Goal: Task Accomplishment & Management: Manage account settings

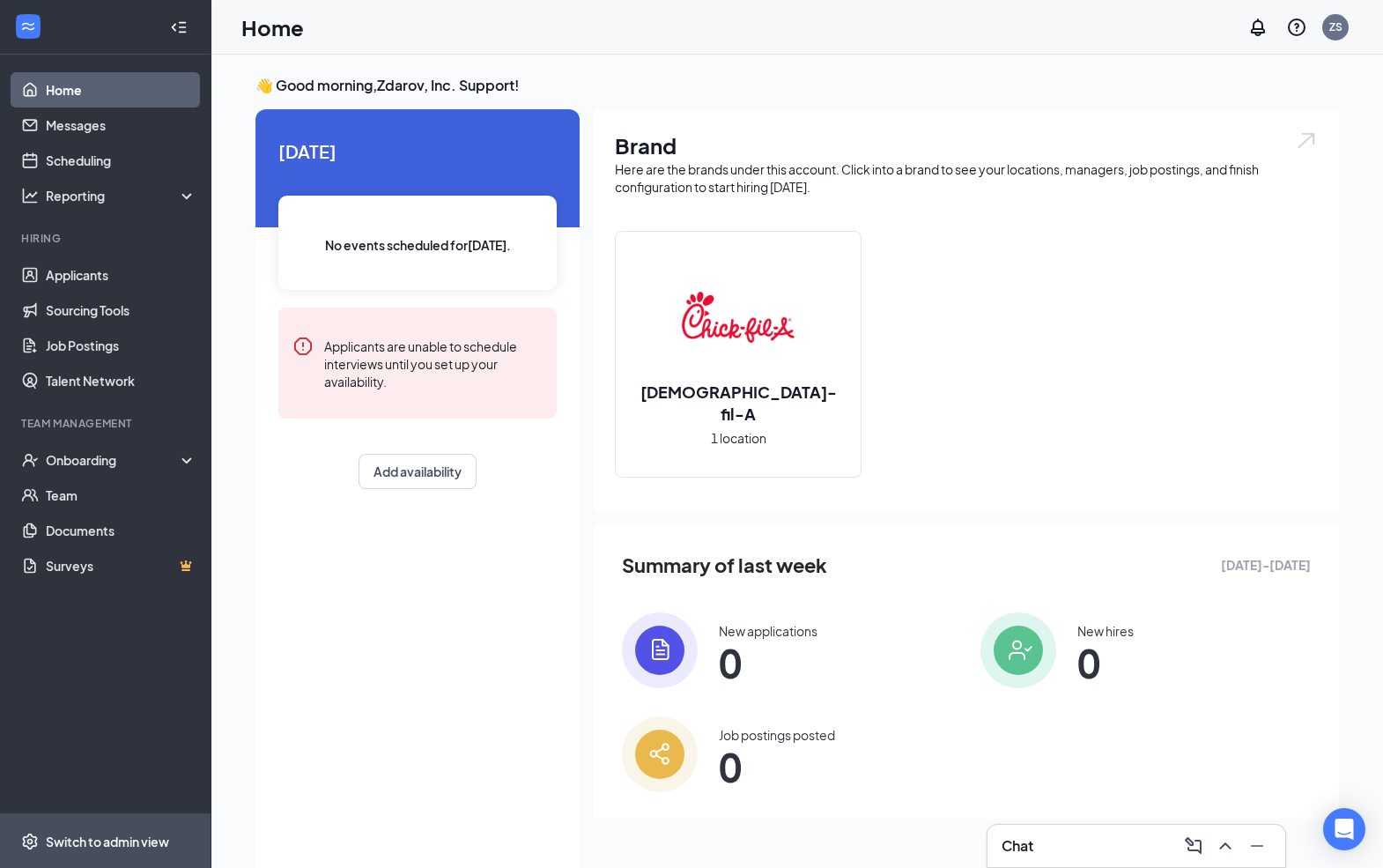
click at [96, 850] on span "Switch to admin view" at bounding box center [121, 841] width 151 height 54
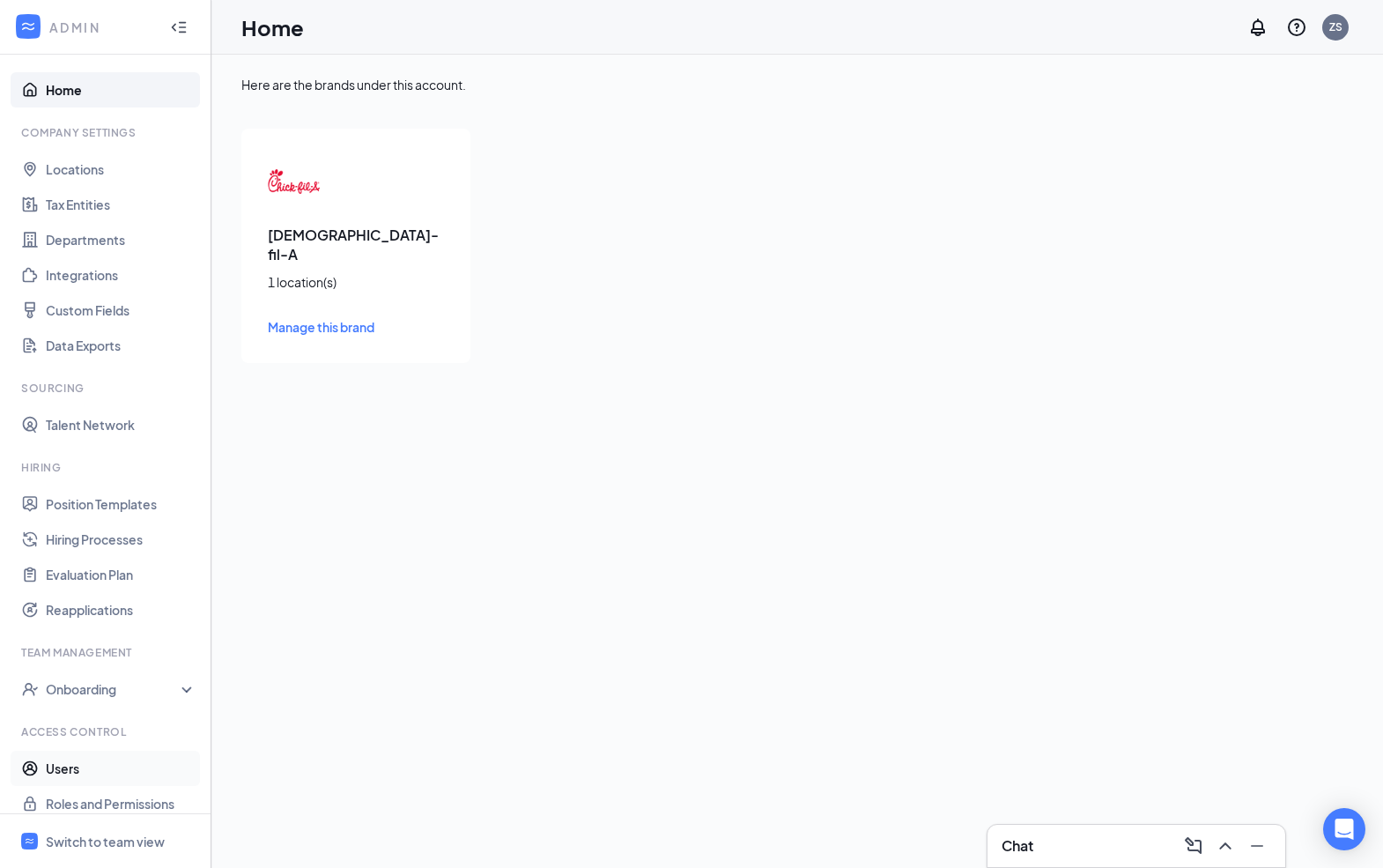
click at [75, 766] on link "Users" at bounding box center [121, 768] width 151 height 35
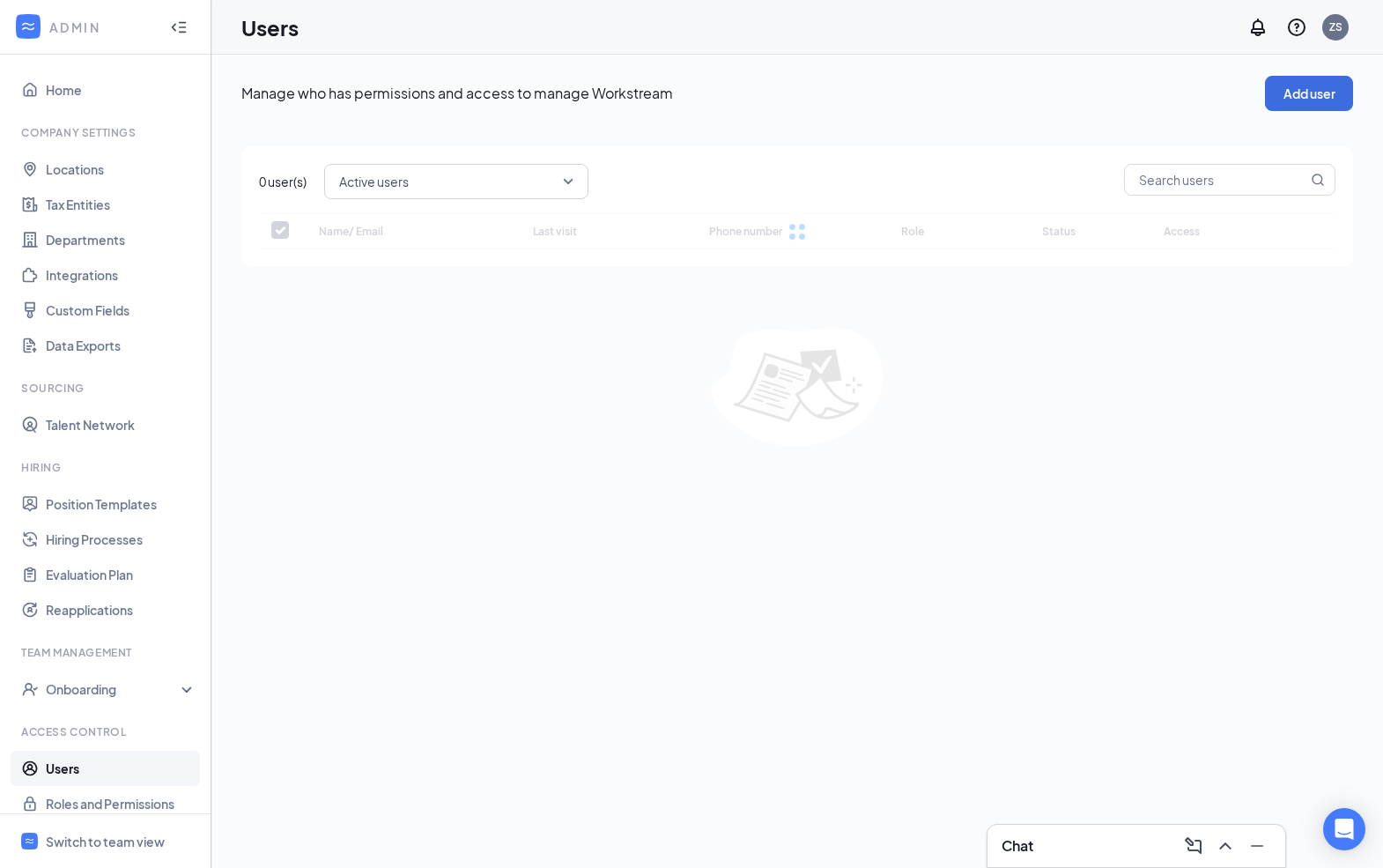
checkbox input "false"
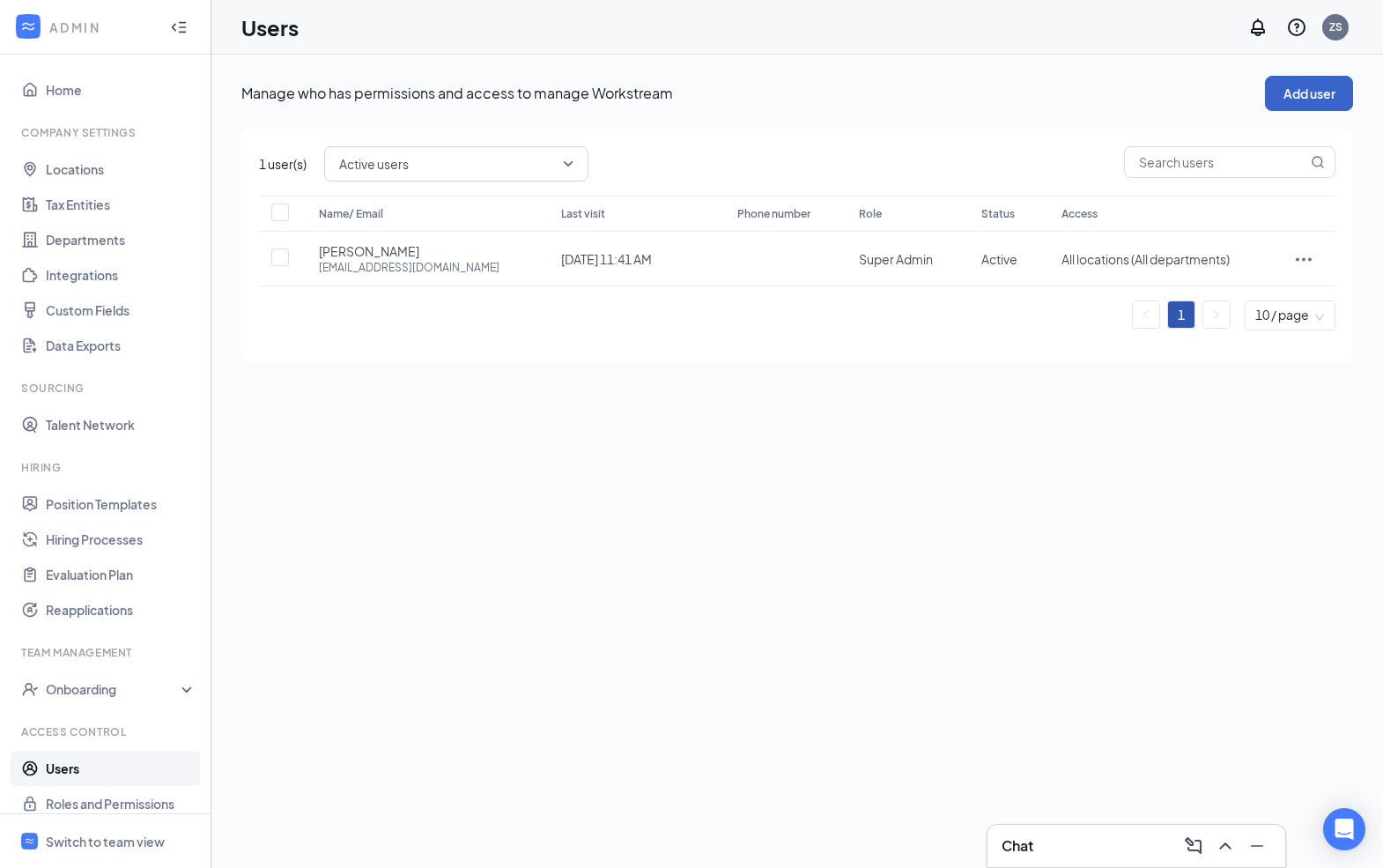
click at [1304, 86] on button "Add user" at bounding box center [1309, 93] width 88 height 35
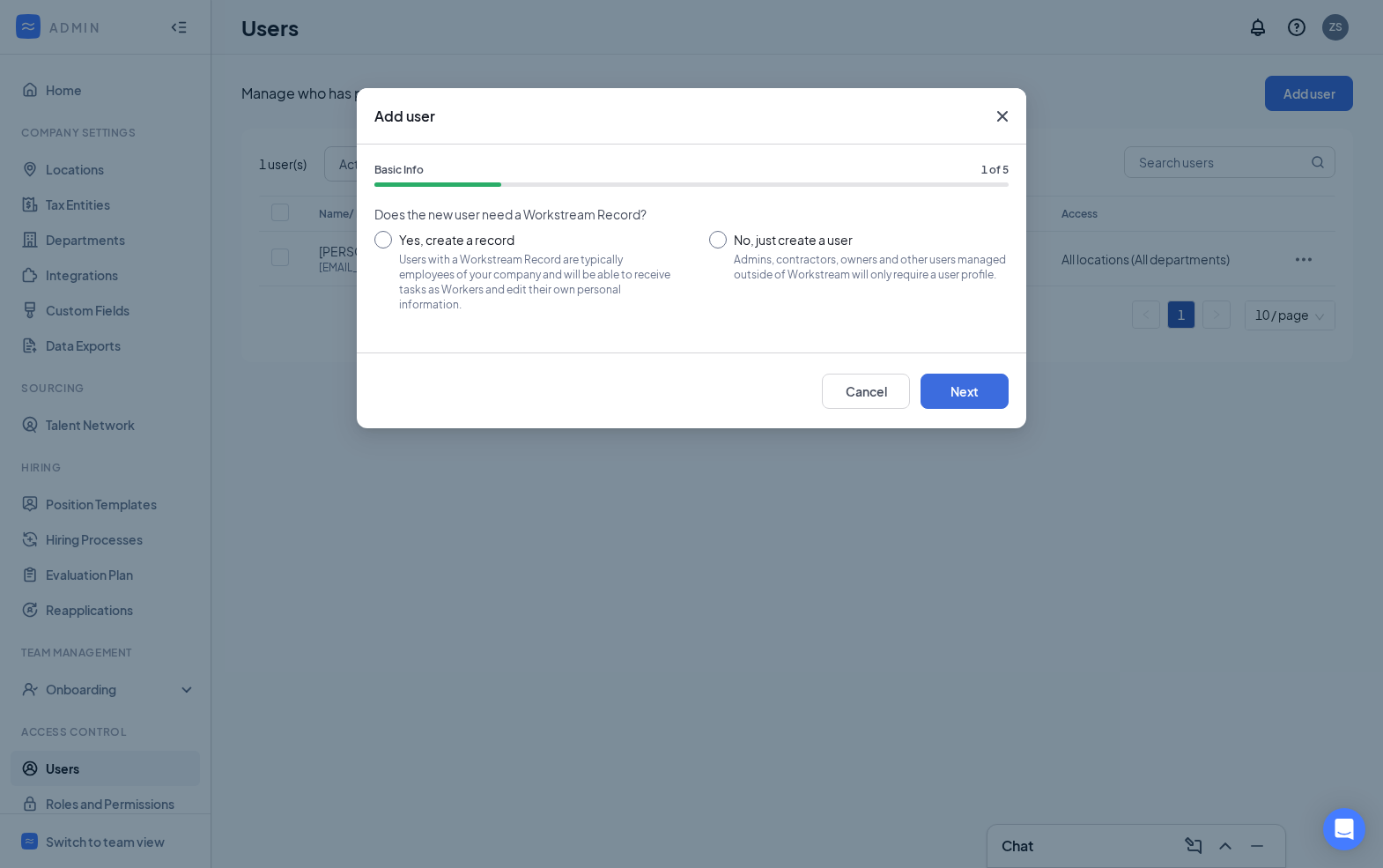
click at [992, 111] on icon "Cross" at bounding box center [1002, 116] width 21 height 21
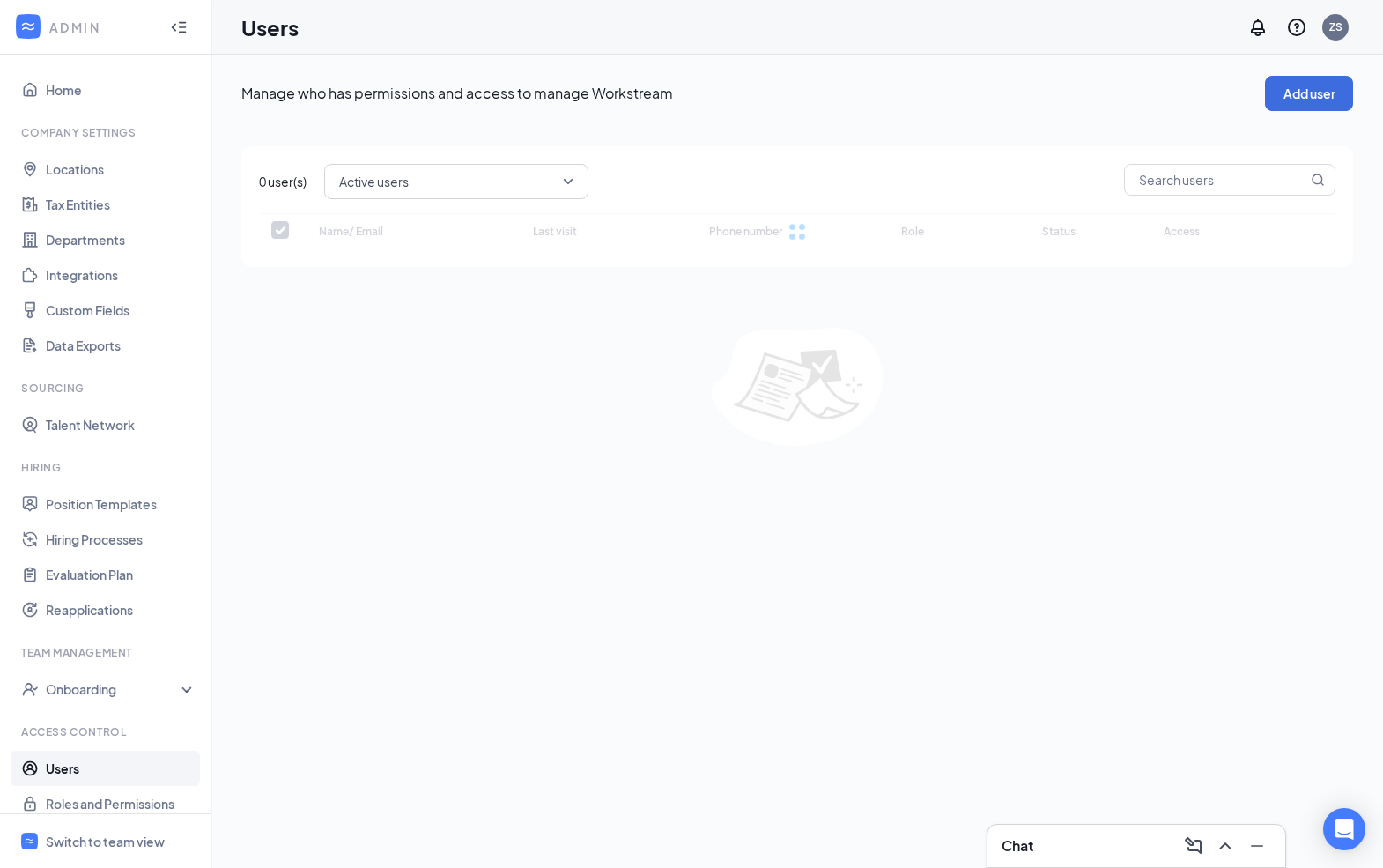
checkbox input "false"
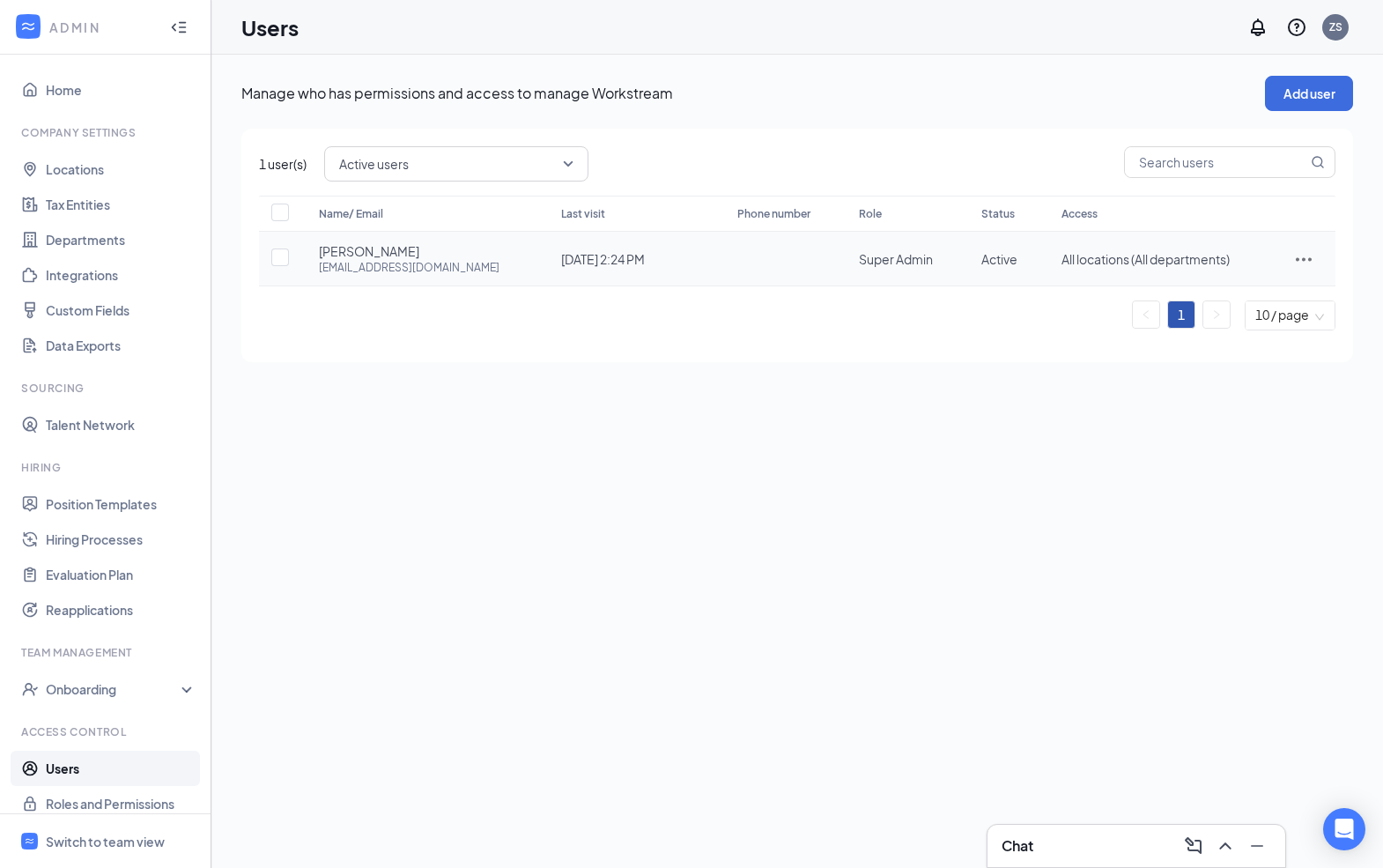
click at [1303, 244] on td at bounding box center [1303, 259] width 63 height 55
click at [1303, 251] on icon "ActionsIcon" at bounding box center [1303, 259] width 21 height 21
click at [1250, 337] on span "Reset password" at bounding box center [1241, 335] width 93 height 16
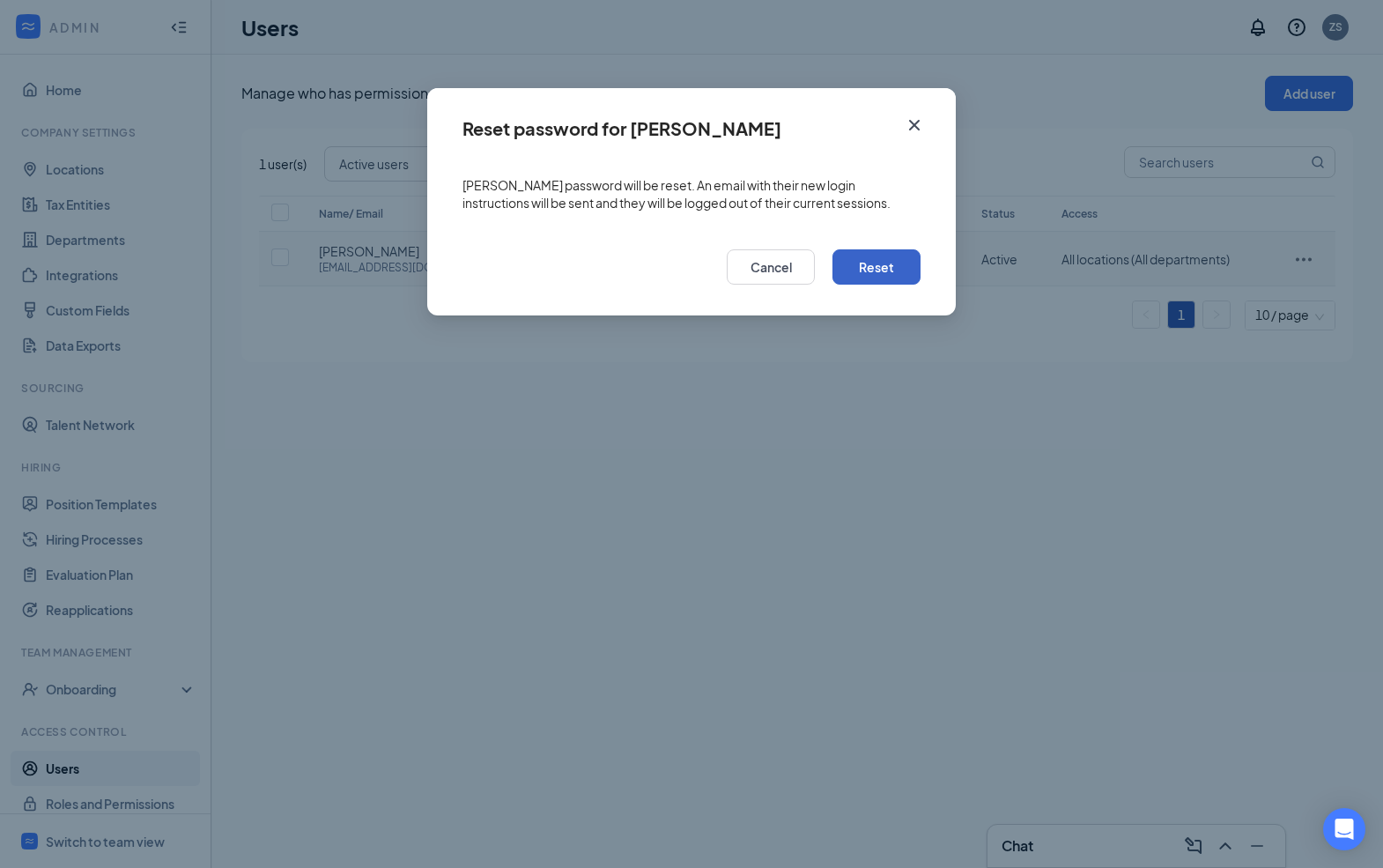
click at [880, 269] on button "Reset" at bounding box center [877, 267] width 88 height 35
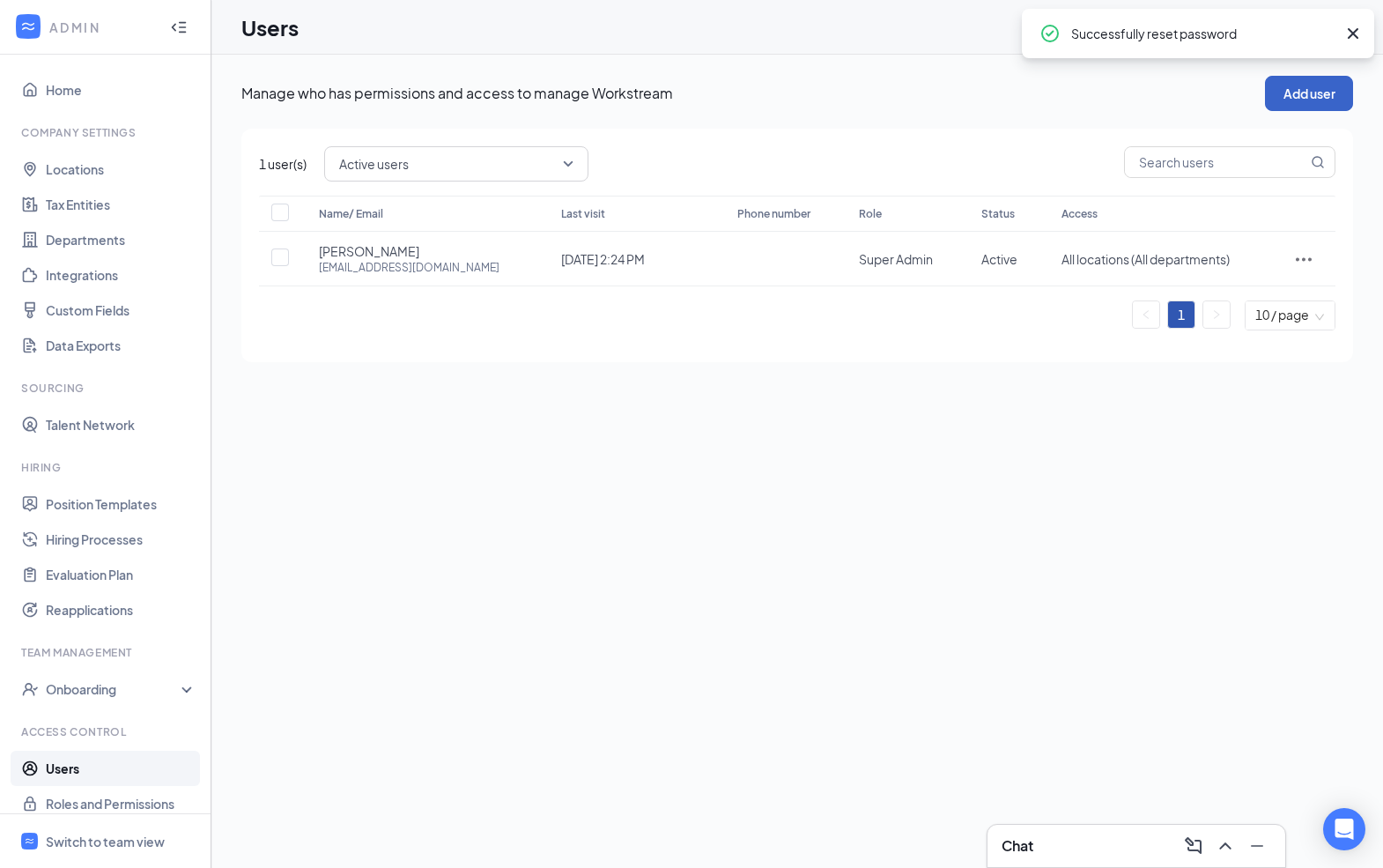
click at [1312, 97] on button "Add user" at bounding box center [1309, 93] width 88 height 35
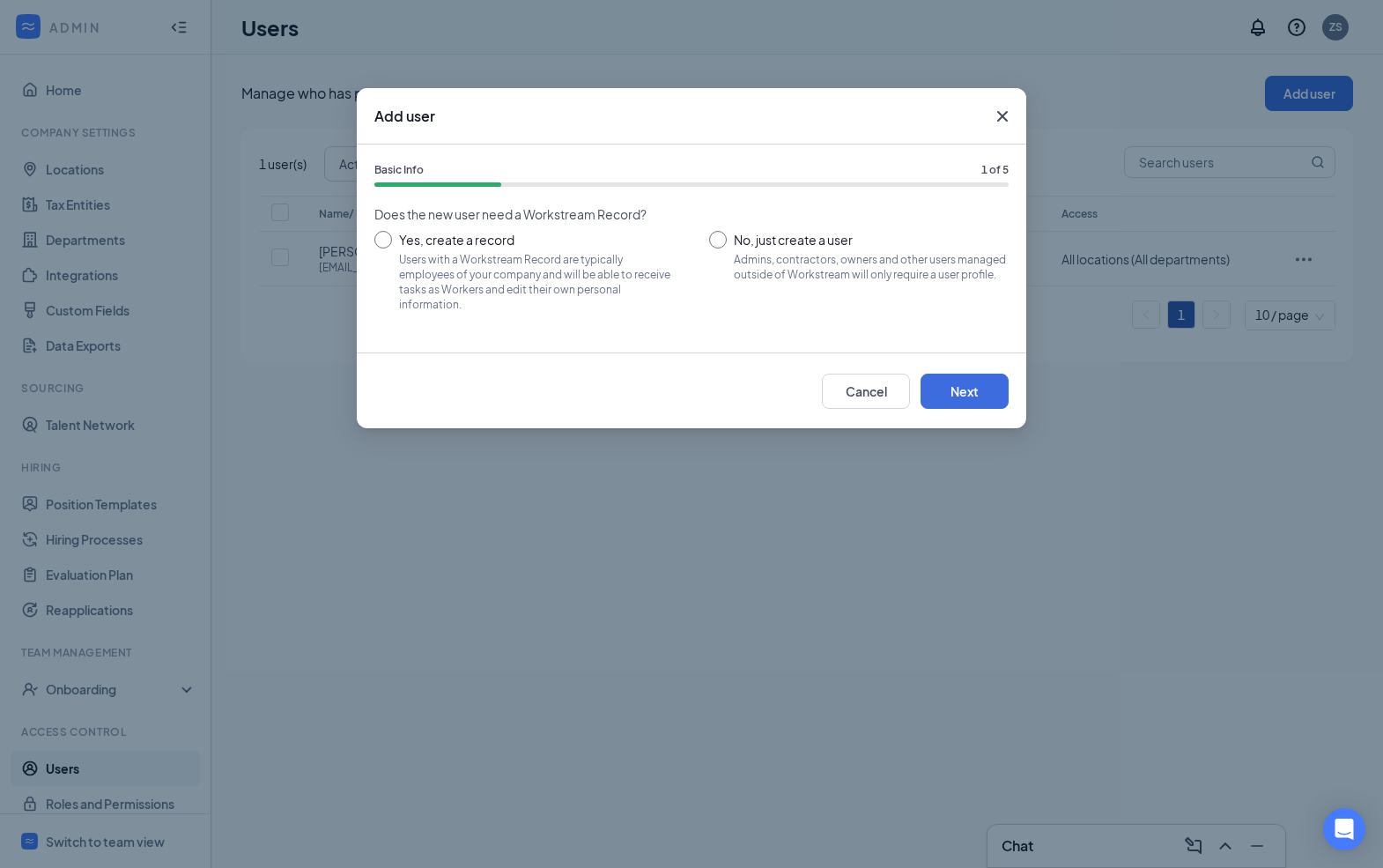
click at [733, 234] on input "No, just create a user Admins, contractors, owners and other users managed outs…" at bounding box center [858, 270] width 299 height 80
radio input "true"
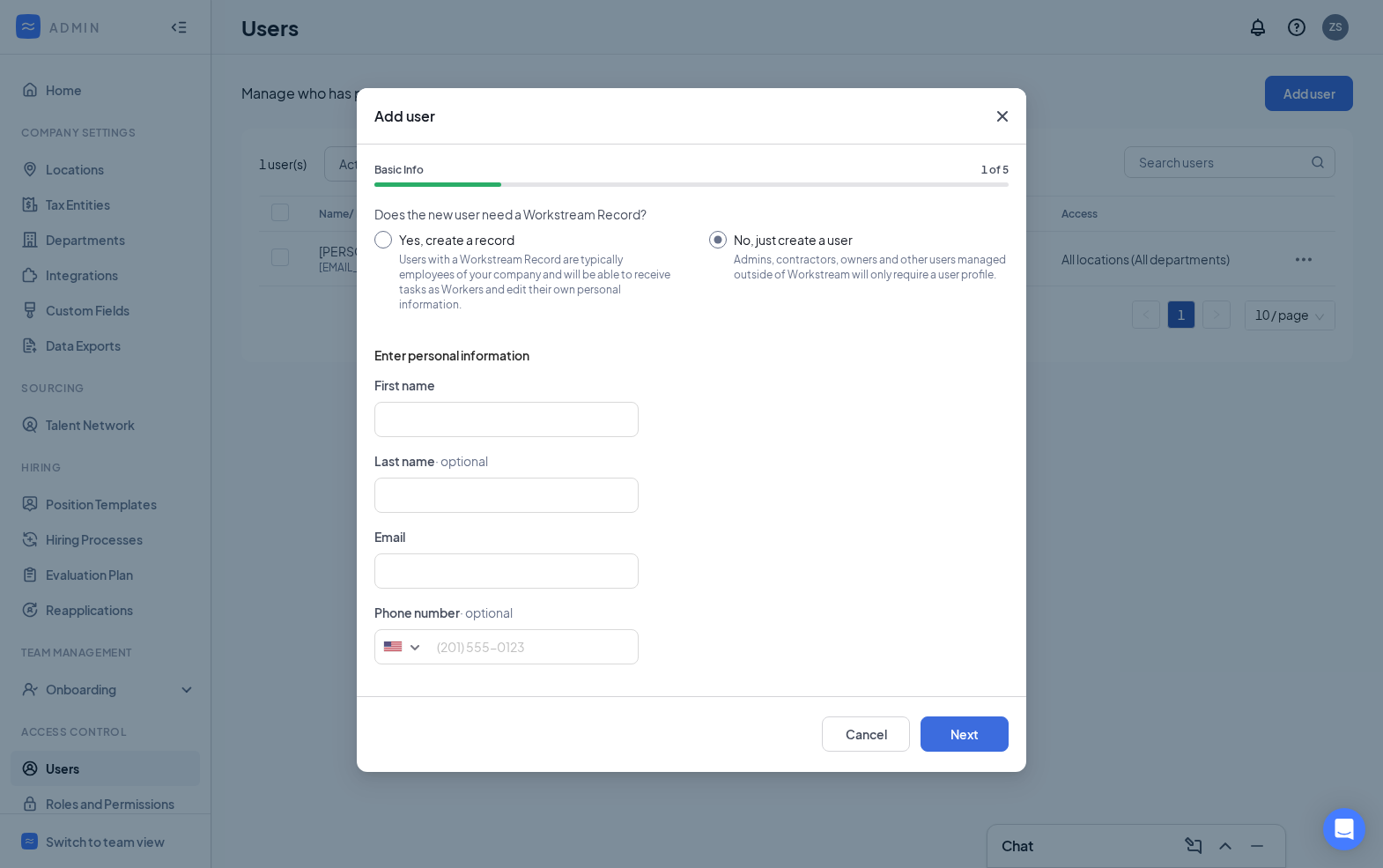
click at [996, 115] on icon "Cross" at bounding box center [1002, 116] width 21 height 21
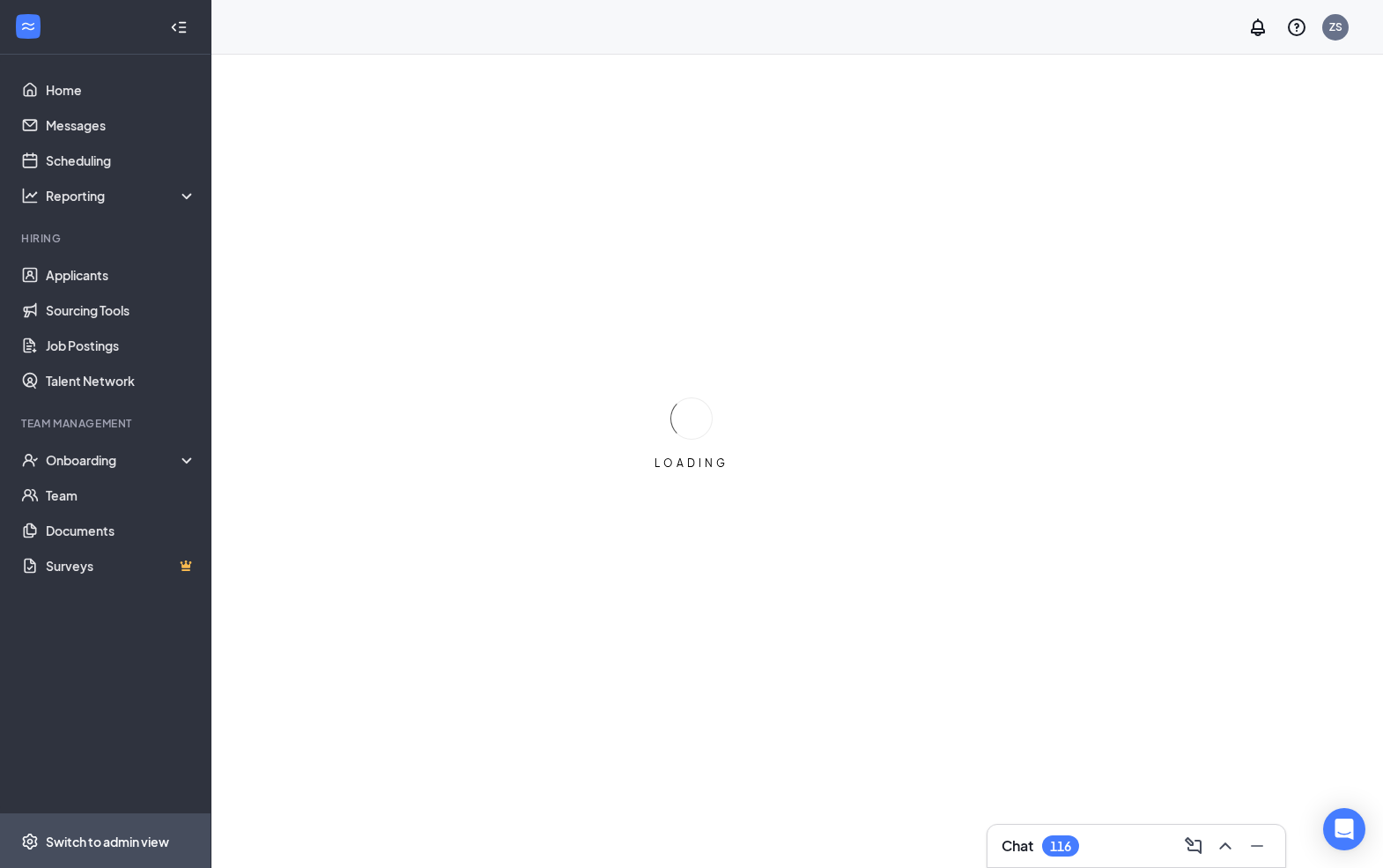
click at [53, 824] on span "Switch to admin view" at bounding box center [121, 841] width 151 height 54
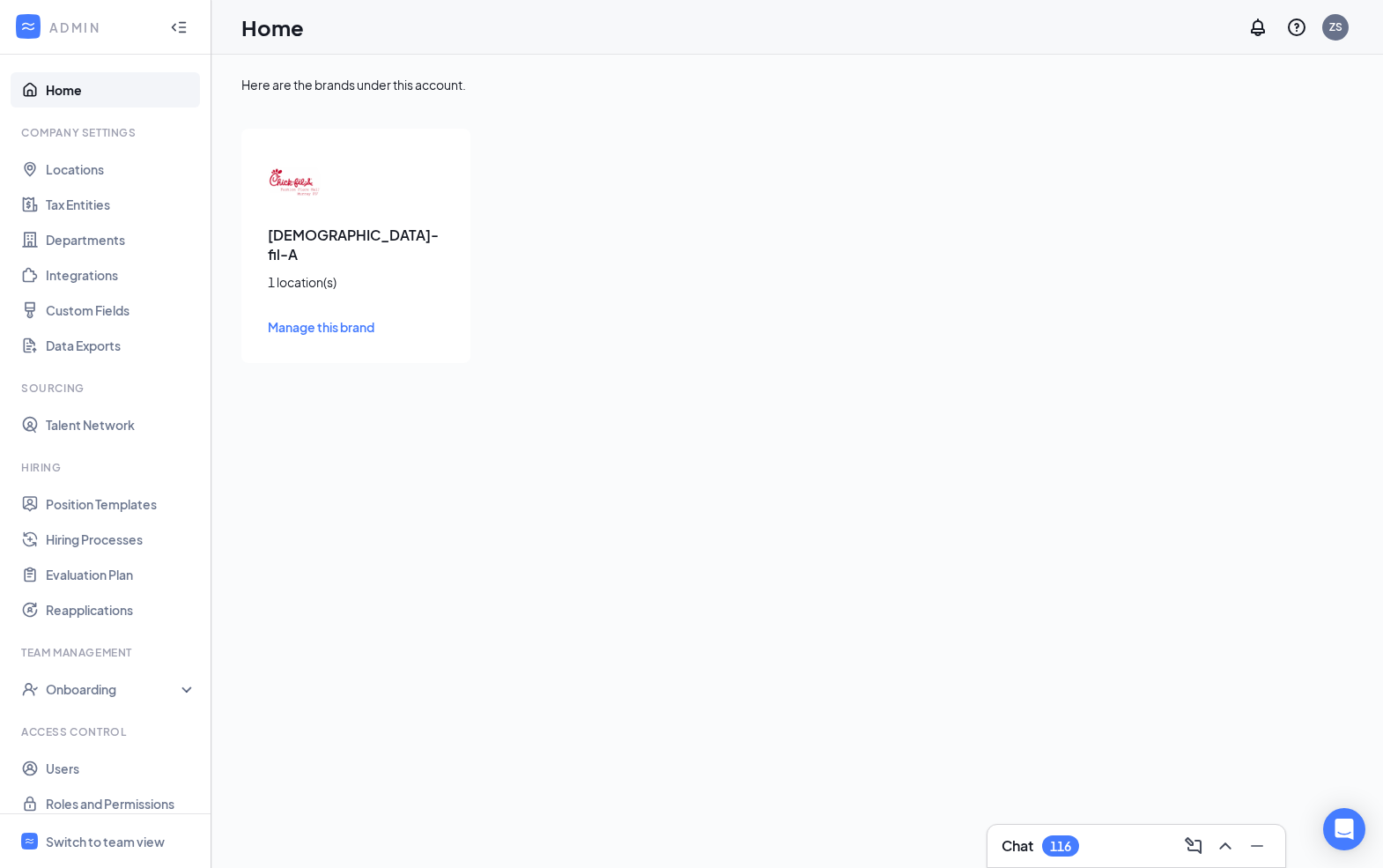
scroll to position [14, 0]
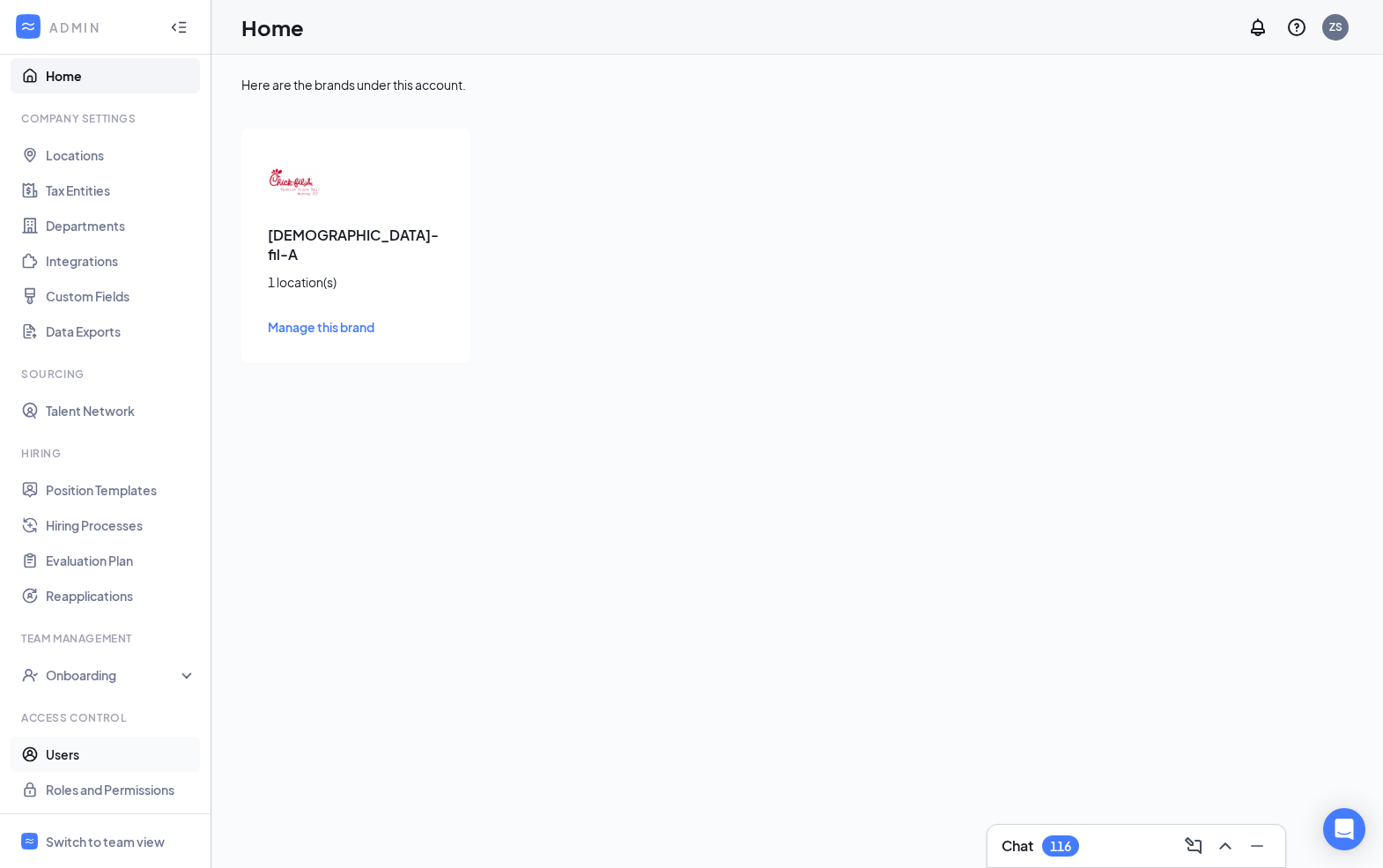
click at [60, 757] on link "Users" at bounding box center [121, 754] width 151 height 35
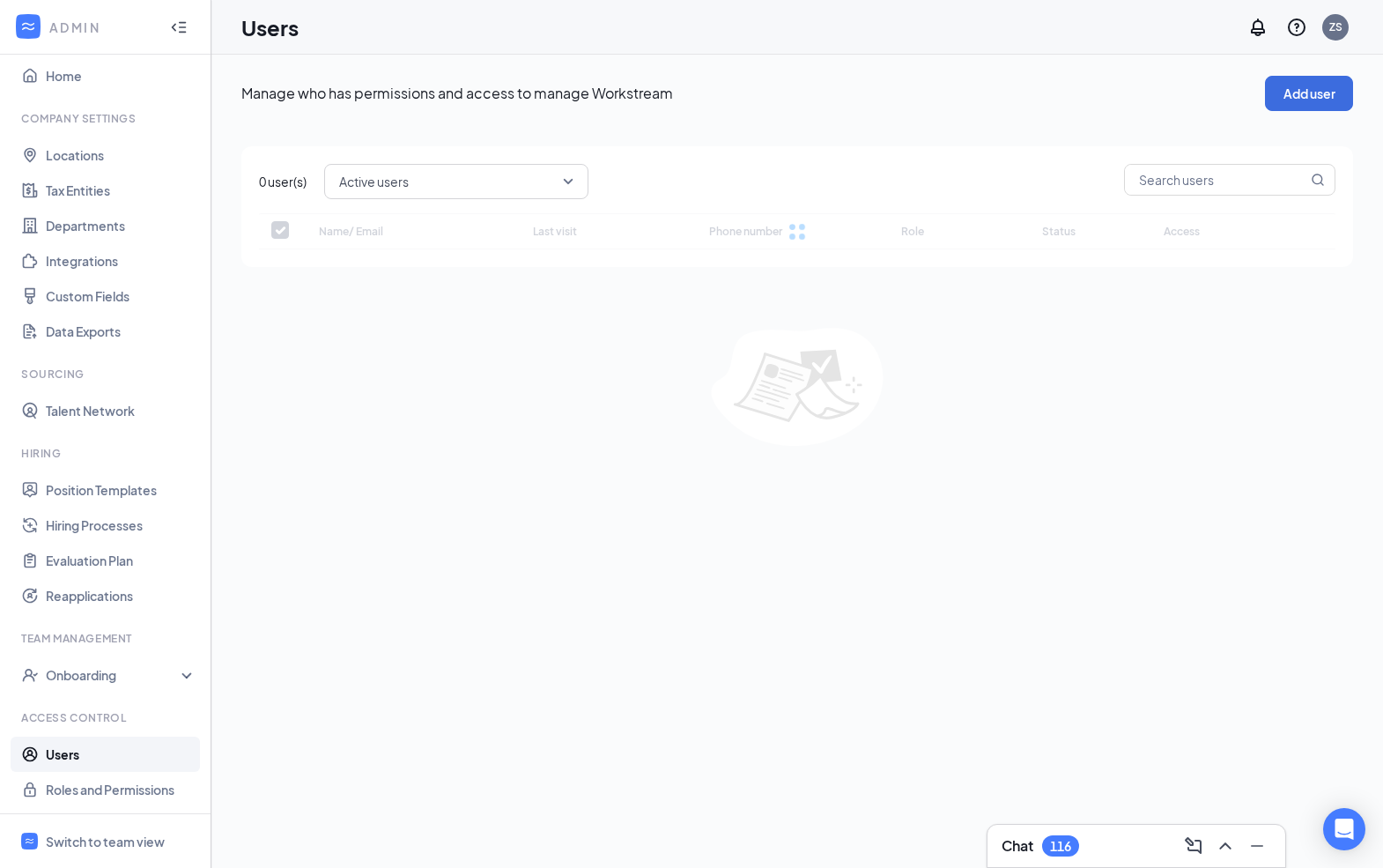
checkbox input "false"
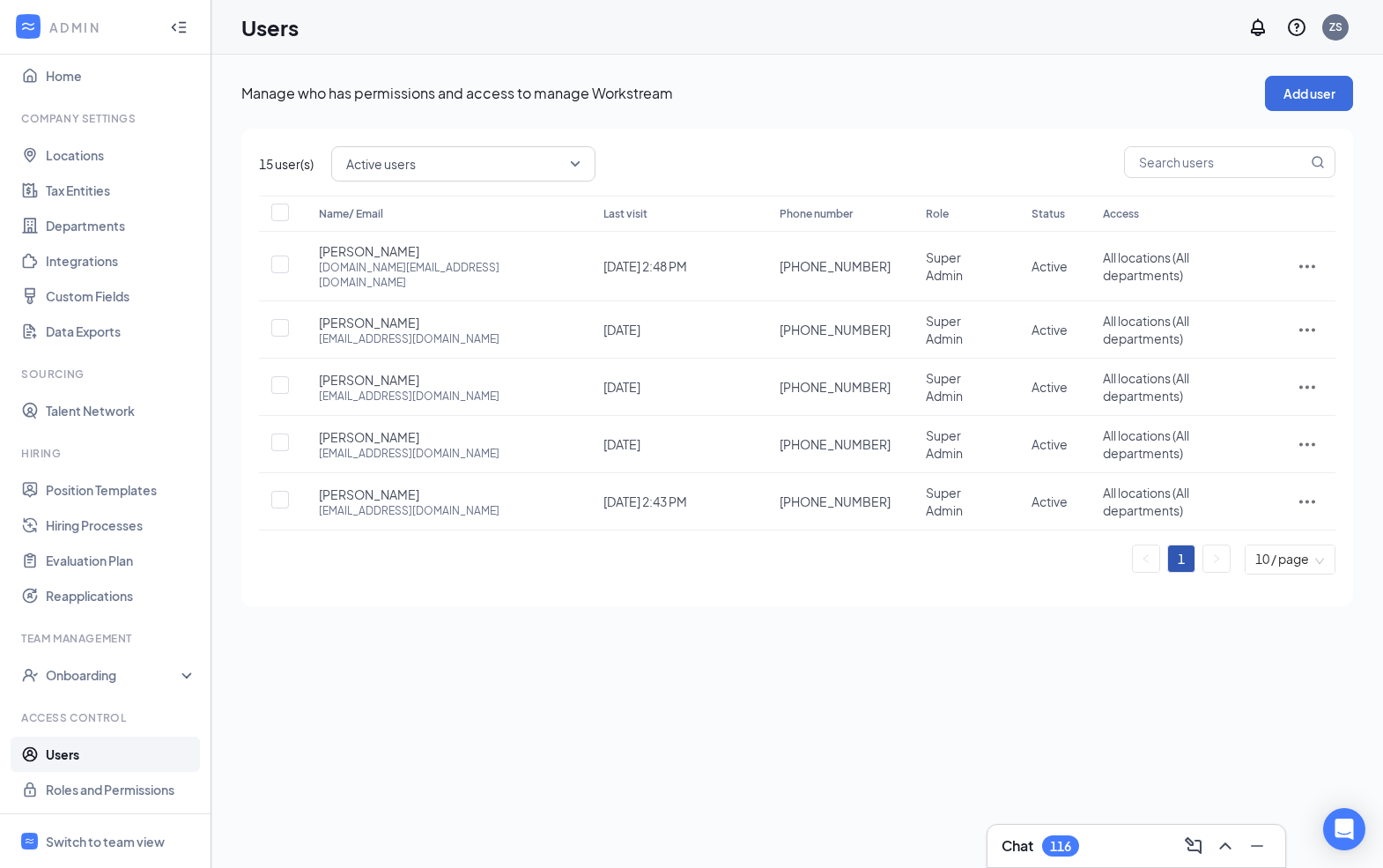
click at [492, 161] on span "Active users" at bounding box center [456, 164] width 219 height 27
click at [492, 162] on span "Active users" at bounding box center [456, 164] width 219 height 27
click at [106, 73] on link "Home" at bounding box center [121, 76] width 151 height 35
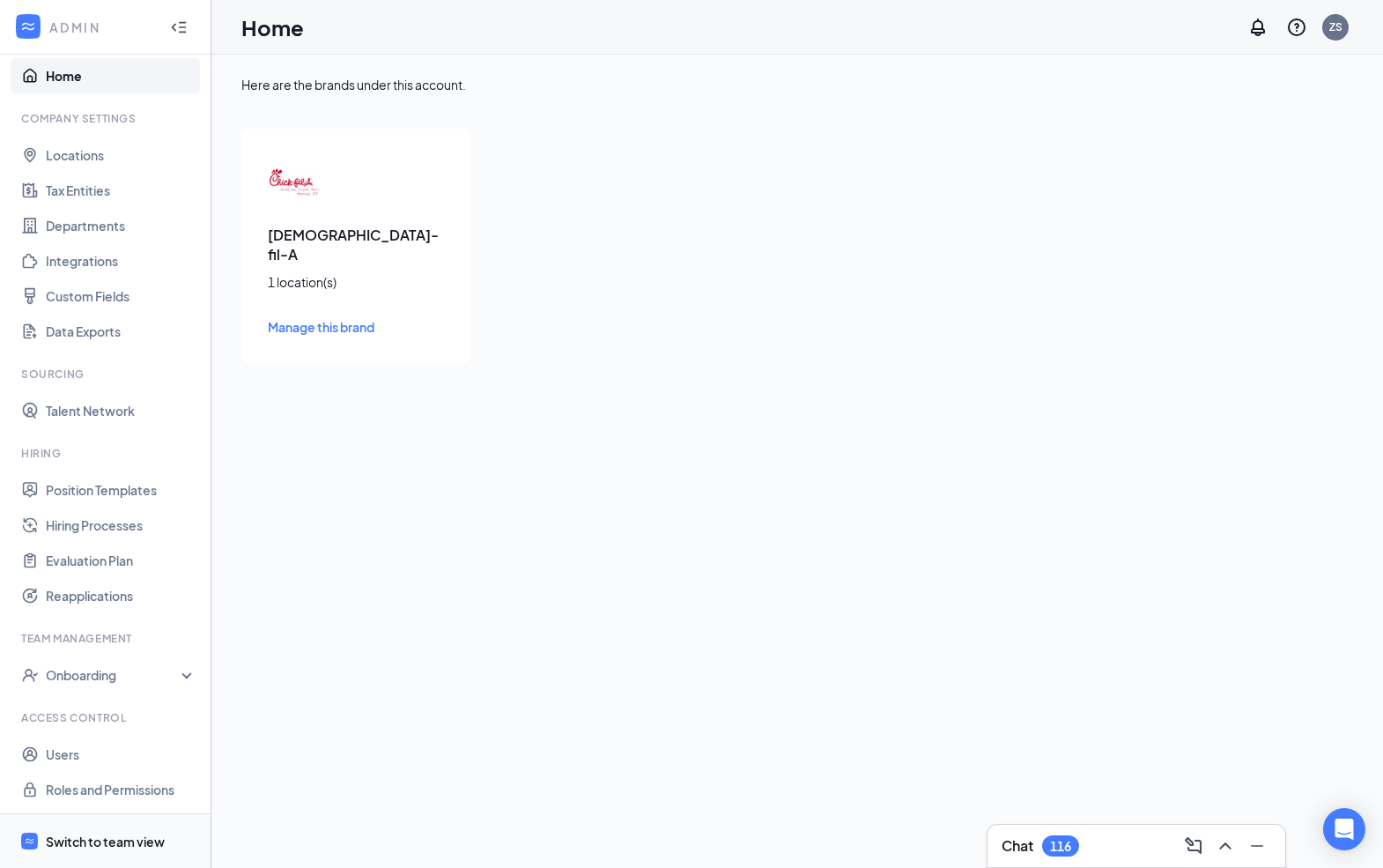
click at [84, 838] on div "Switch to team view" at bounding box center [105, 841] width 119 height 17
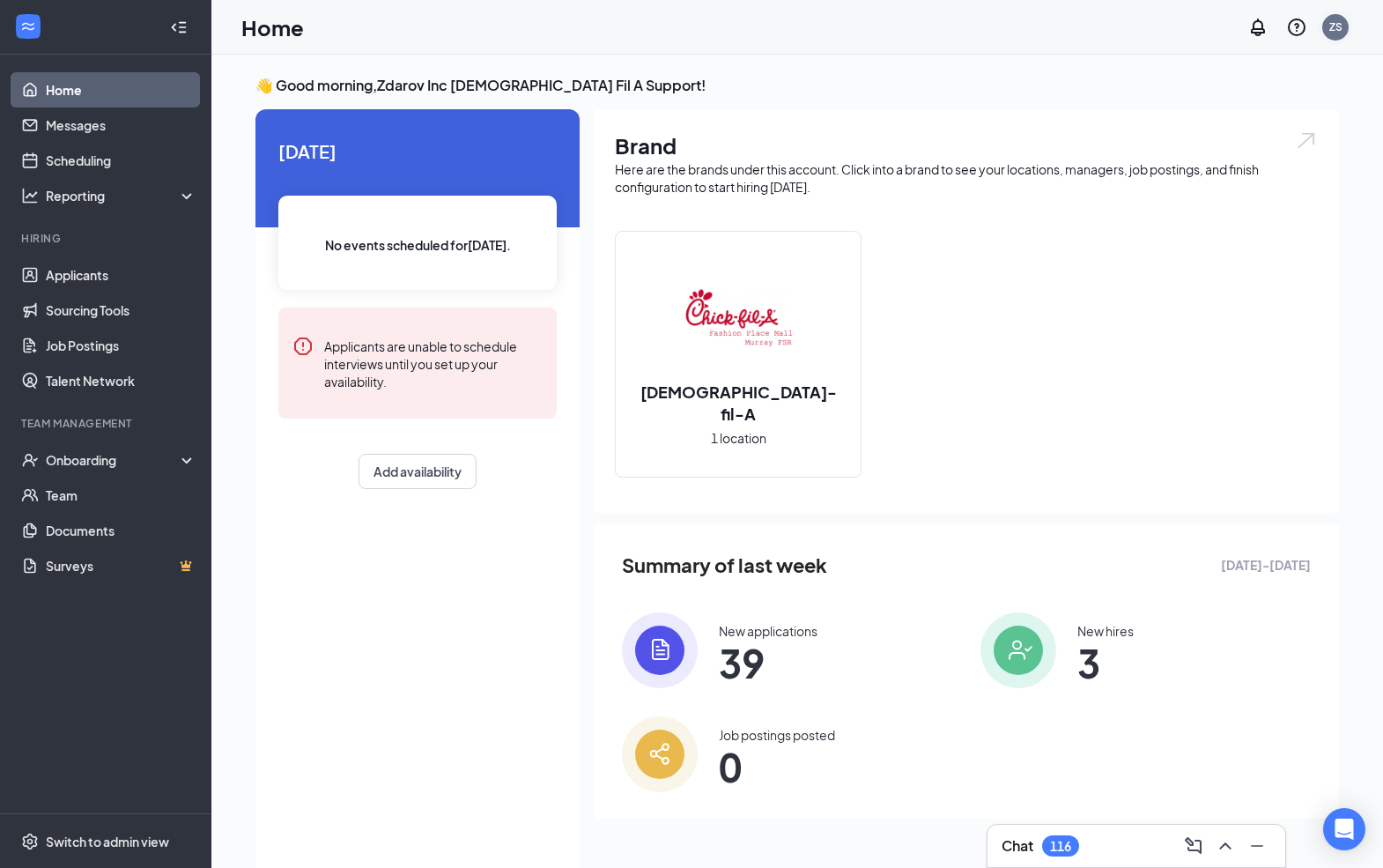
click at [1337, 20] on div "ZS" at bounding box center [1336, 27] width 13 height 15
click at [1187, 236] on link "Switch account" at bounding box center [1197, 244] width 88 height 16
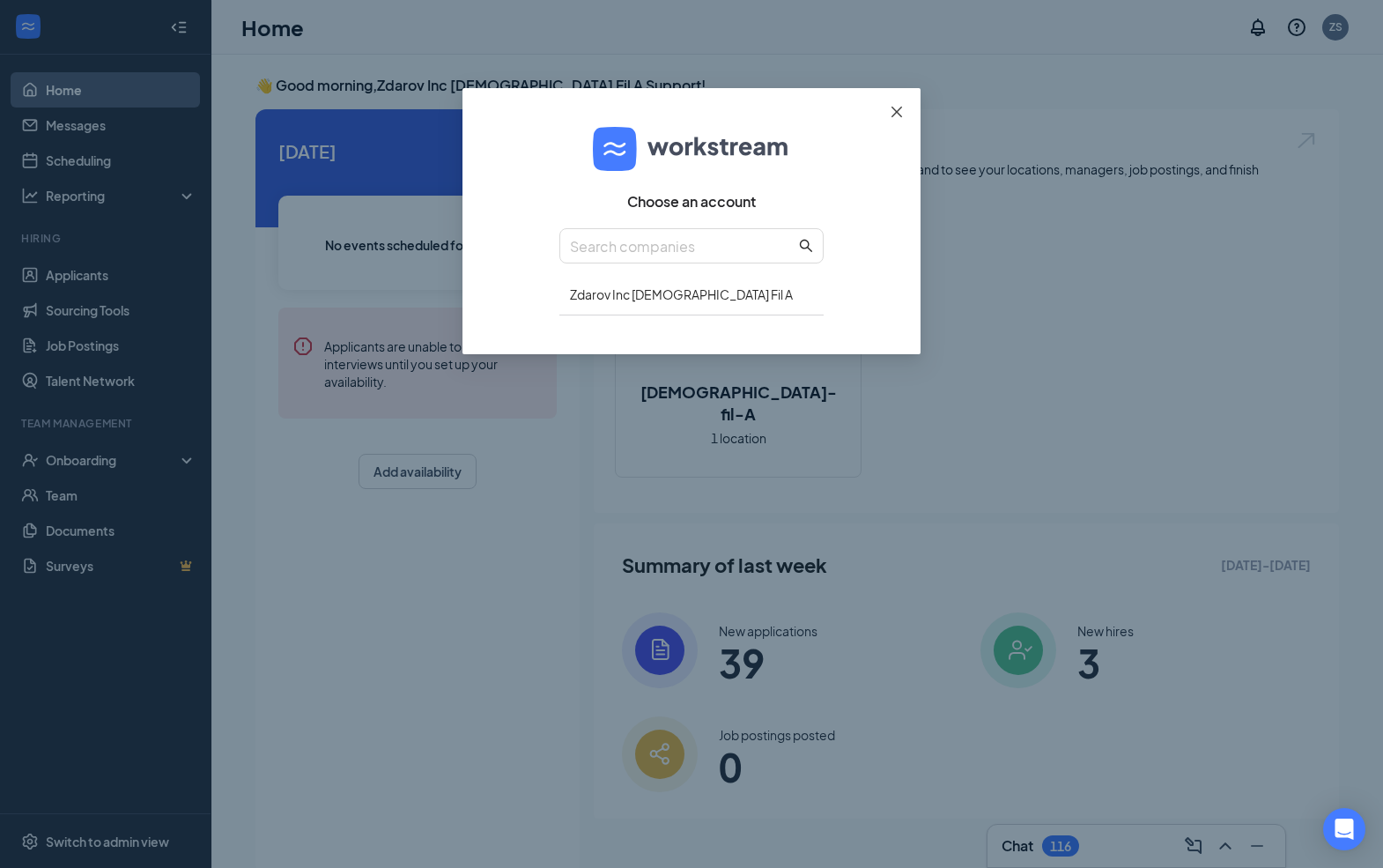
click at [898, 112] on icon "close" at bounding box center [897, 111] width 14 height 14
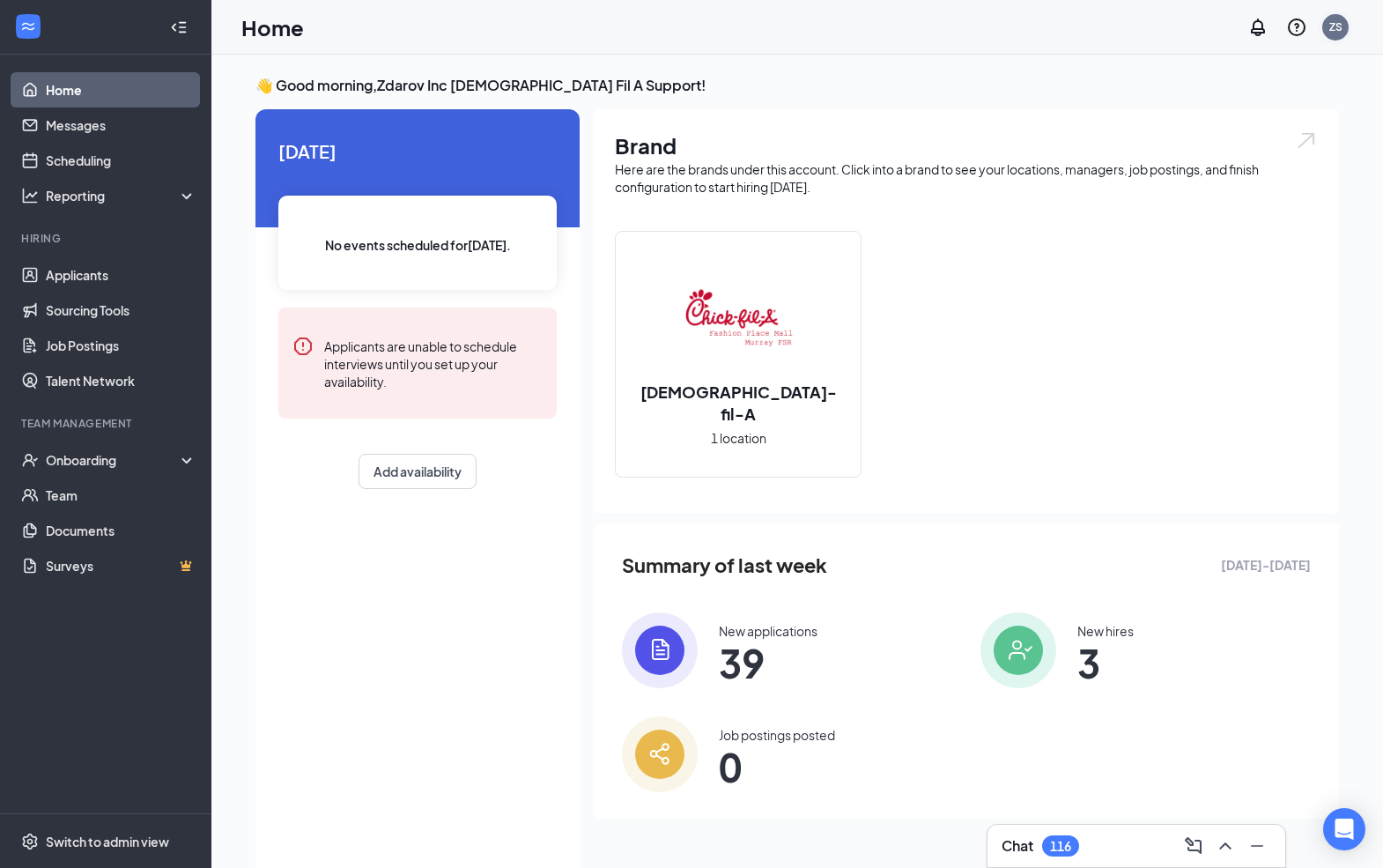
click at [1329, 27] on div "ZS" at bounding box center [1336, 27] width 13 height 15
click at [1192, 236] on link "Switch account" at bounding box center [1197, 244] width 88 height 16
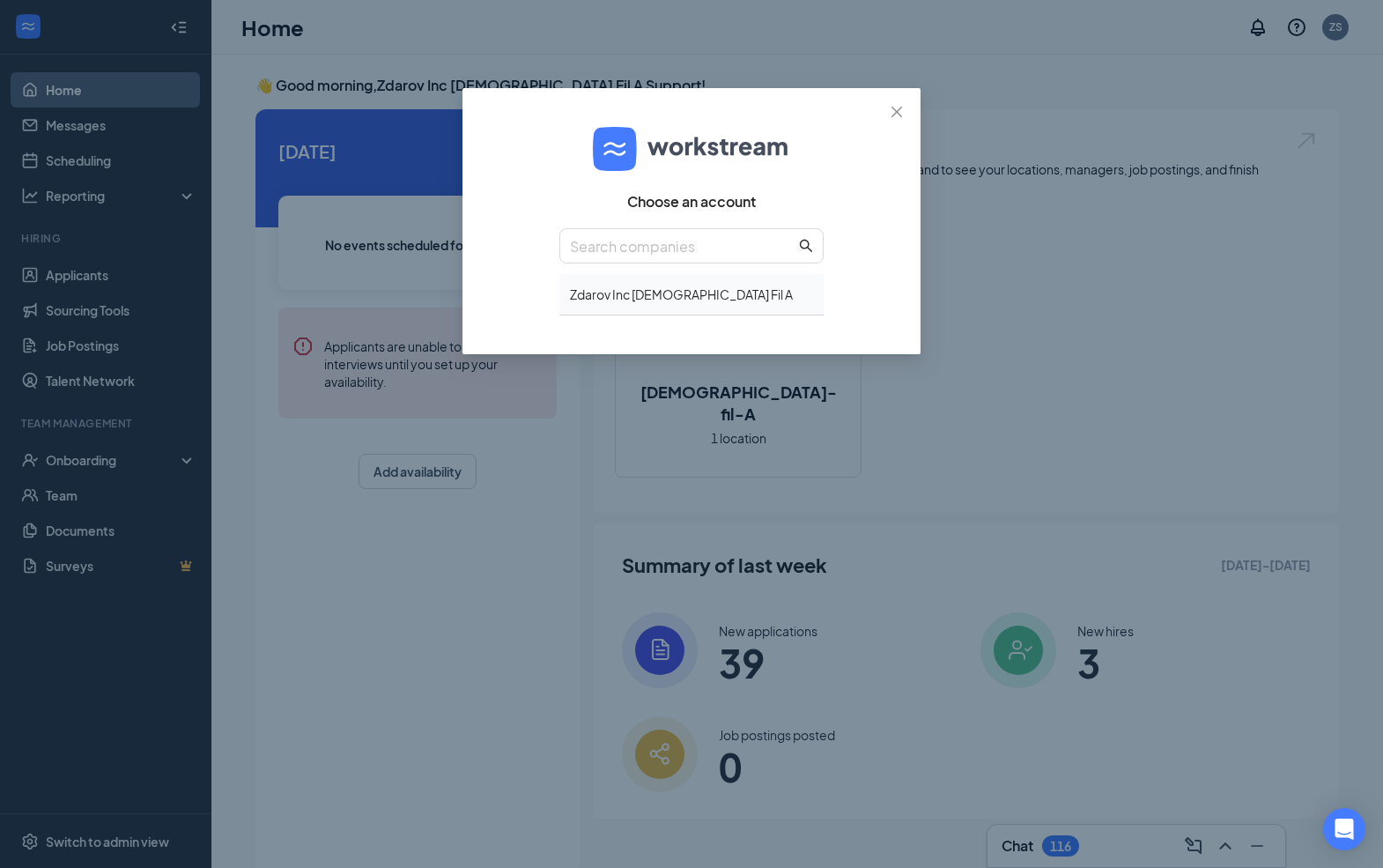
click at [692, 295] on div "Zdarov Inc Chick Fil A" at bounding box center [692, 294] width 265 height 41
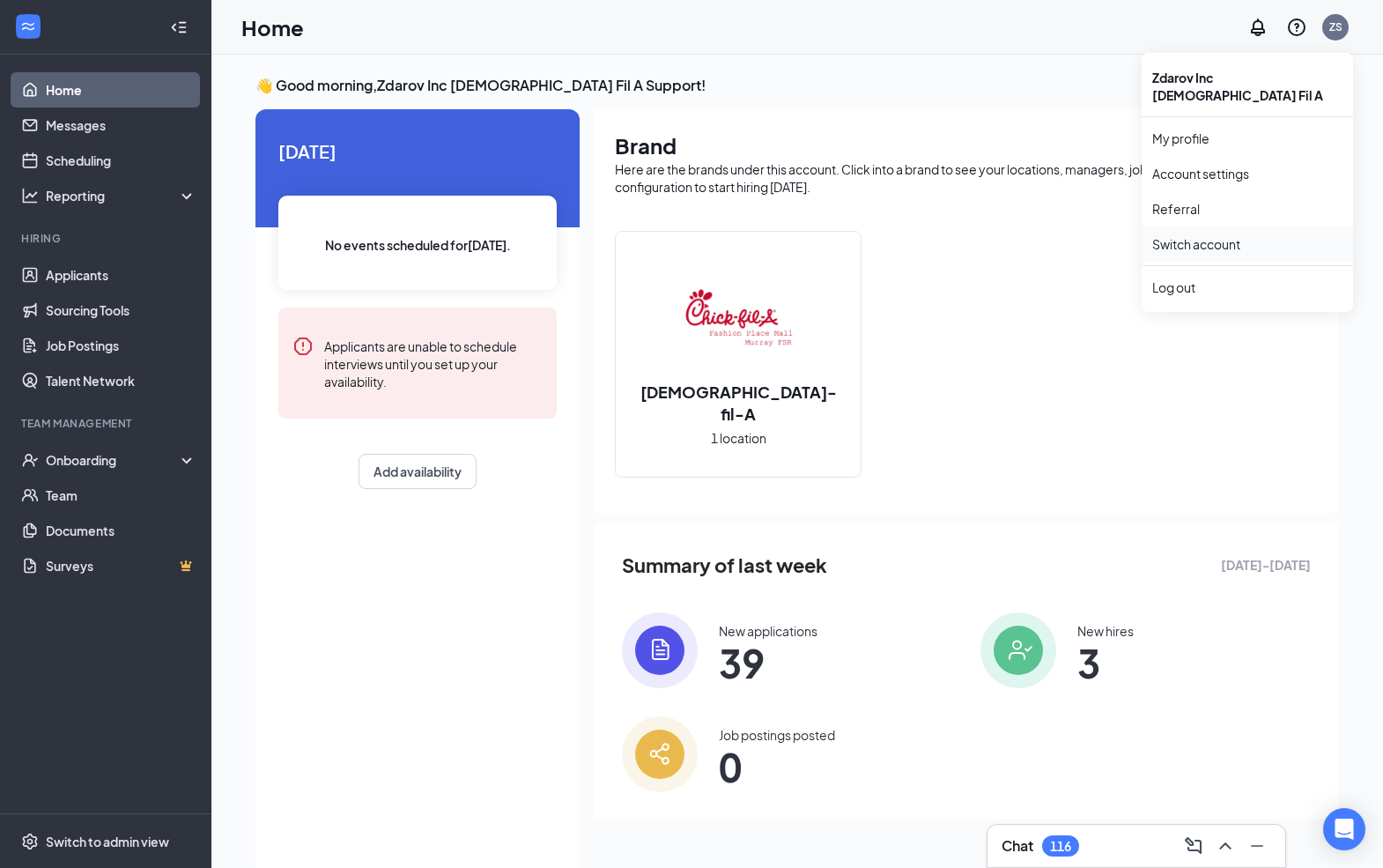
click at [1208, 236] on link "Switch account" at bounding box center [1197, 244] width 88 height 16
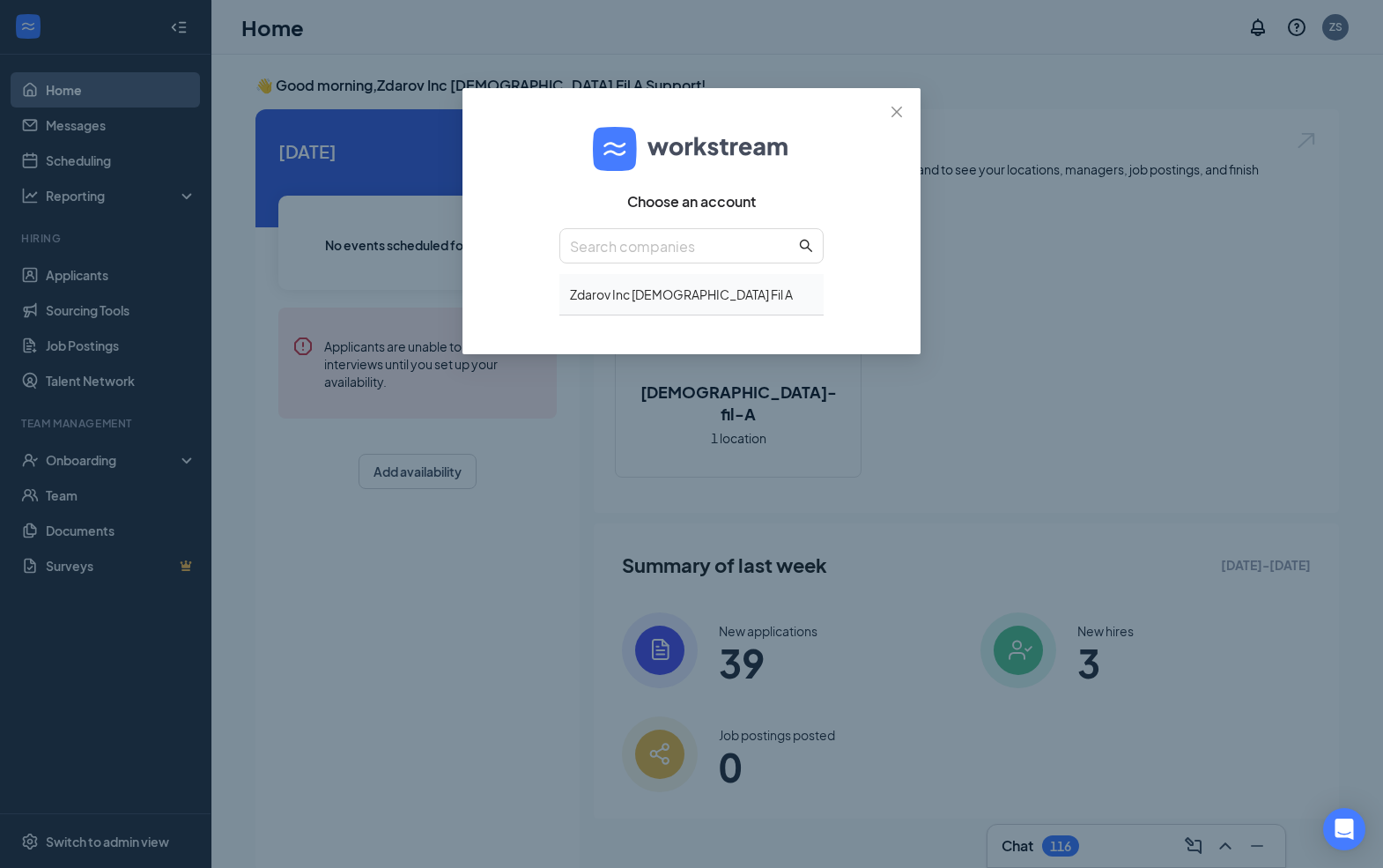
click at [699, 294] on div "Zdarov Inc [DEMOGRAPHIC_DATA] Fil A" at bounding box center [692, 294] width 265 height 41
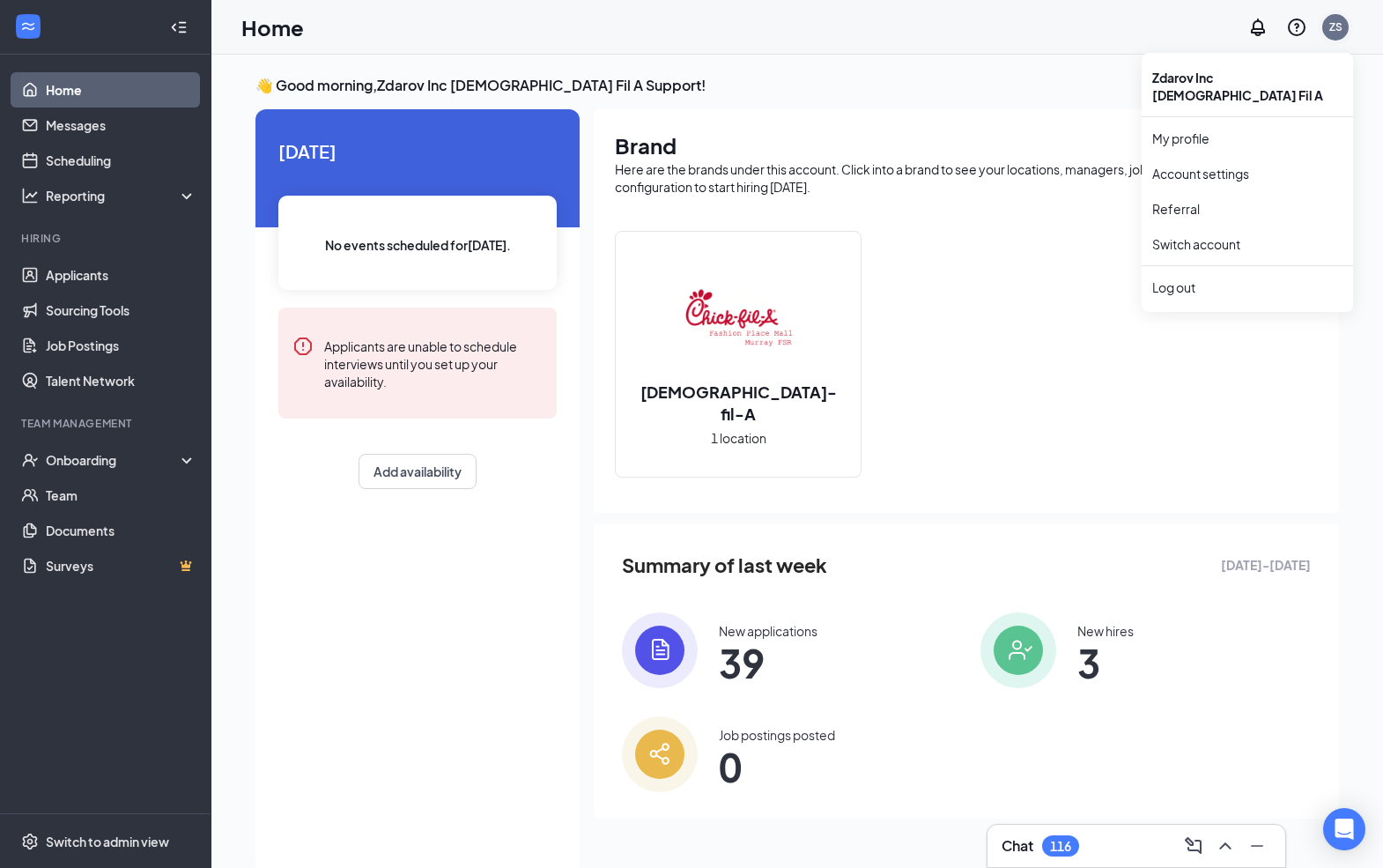
click at [1343, 35] on div "ZS" at bounding box center [1336, 28] width 27 height 27
click at [1208, 236] on link "Switch account" at bounding box center [1197, 244] width 88 height 16
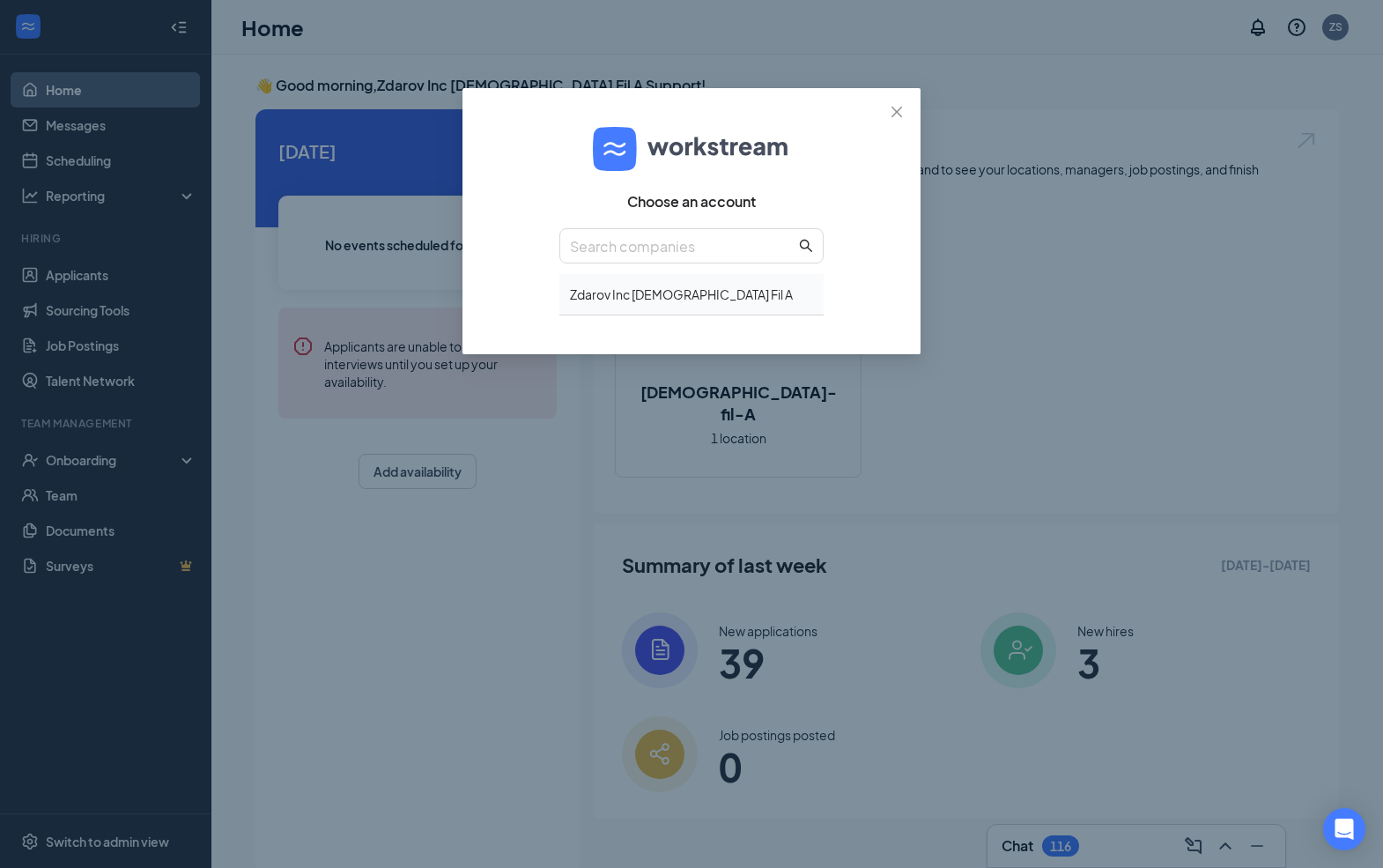
click at [785, 294] on div "Zdarov Inc Chick Fil A" at bounding box center [692, 294] width 265 height 41
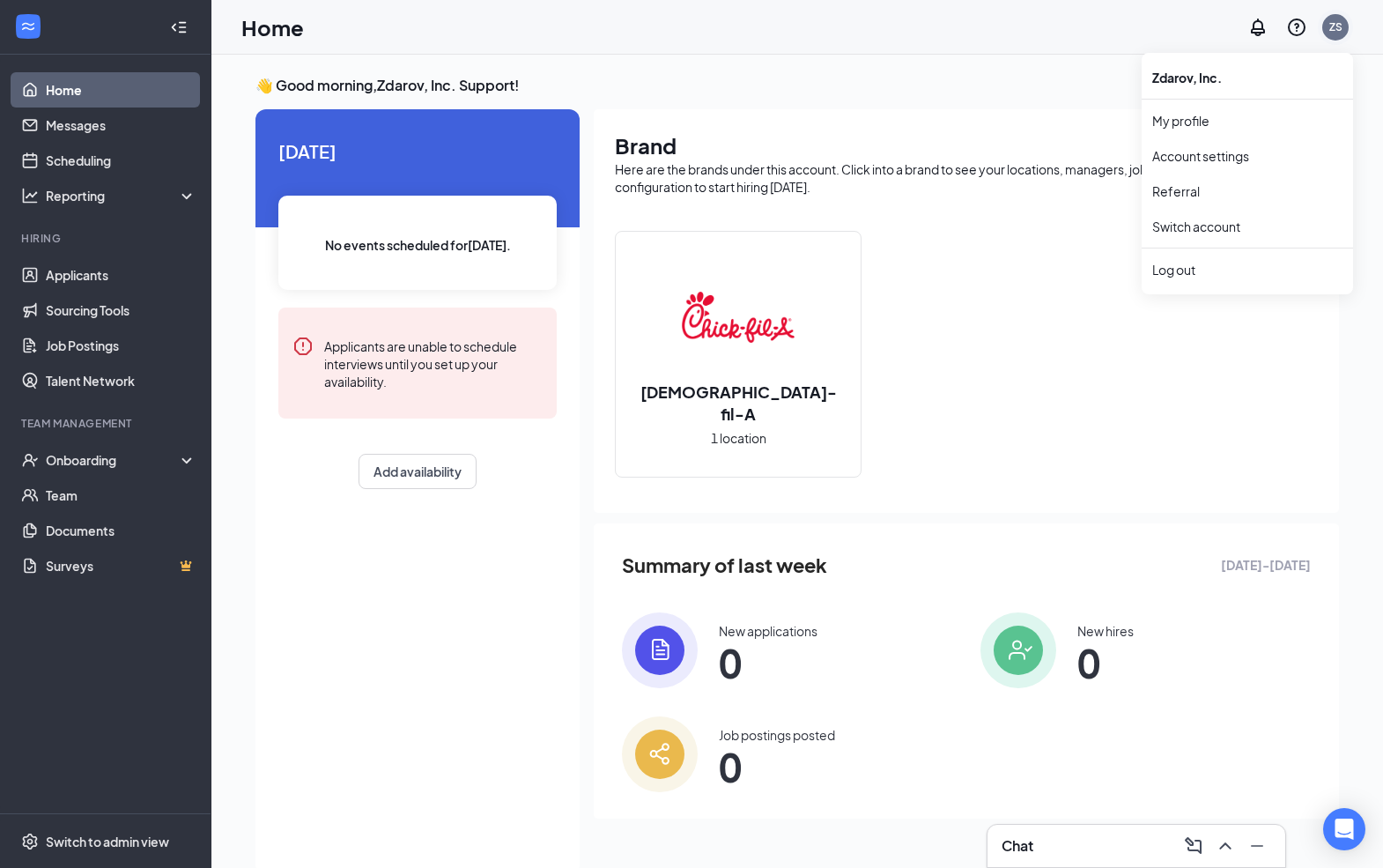
click at [1331, 29] on div "ZS" at bounding box center [1336, 27] width 13 height 15
click at [1195, 221] on link "Switch account" at bounding box center [1197, 226] width 88 height 16
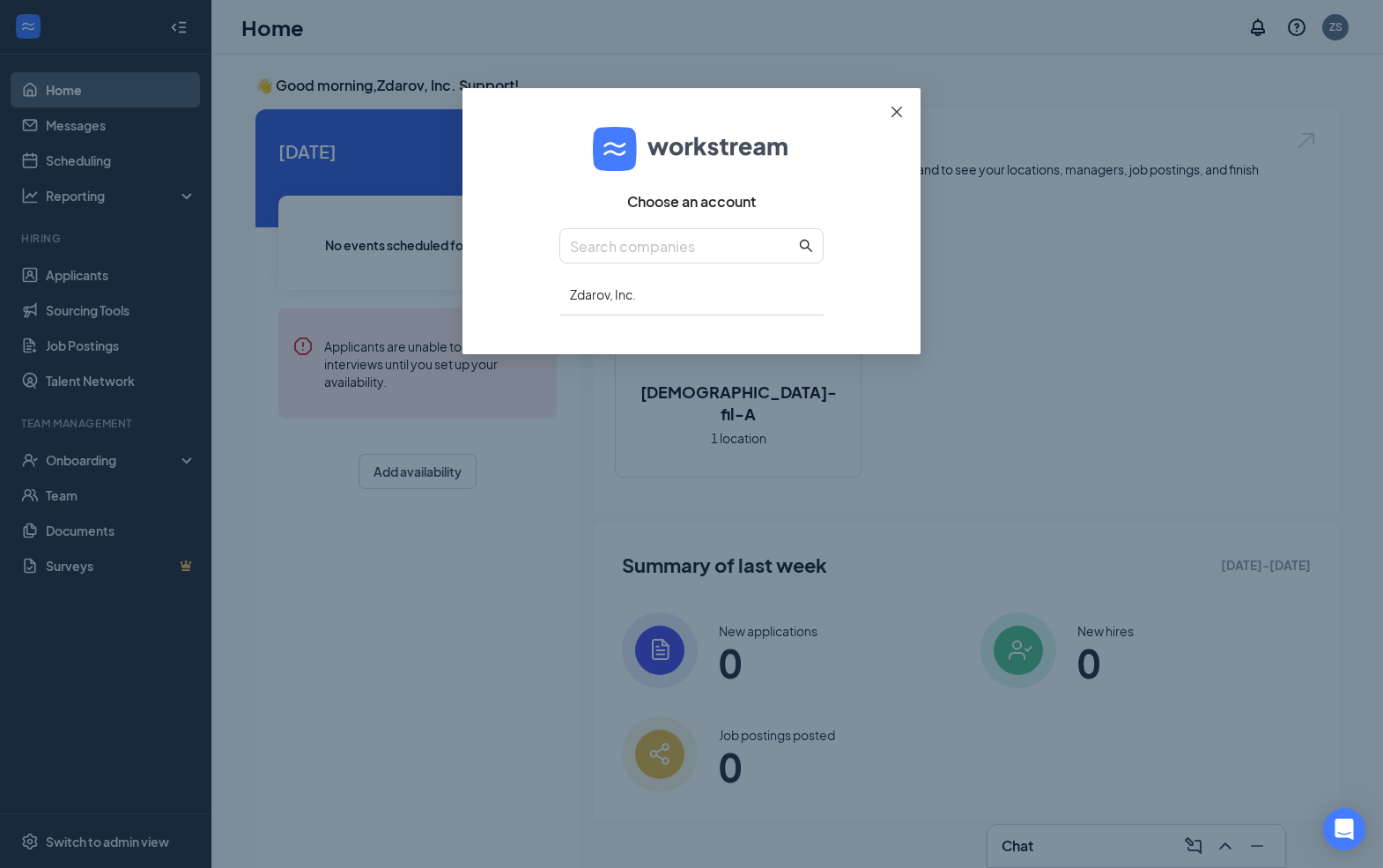
click at [906, 106] on span "Close" at bounding box center [897, 112] width 48 height 48
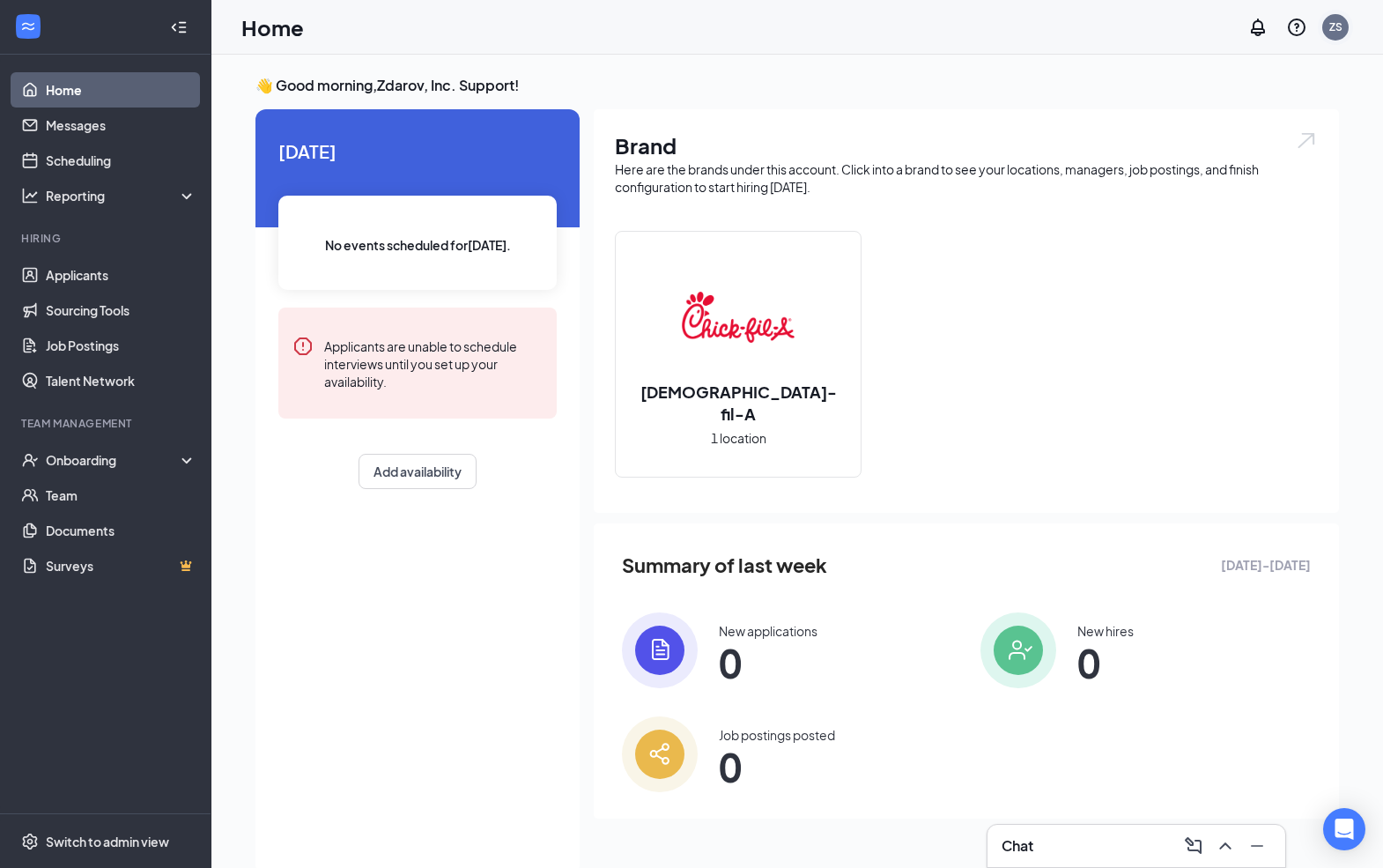
click at [1338, 28] on div "ZS" at bounding box center [1336, 27] width 13 height 15
click at [1339, 27] on div "ZS" at bounding box center [1336, 27] width 13 height 15
